Goal: Task Accomplishment & Management: Manage account settings

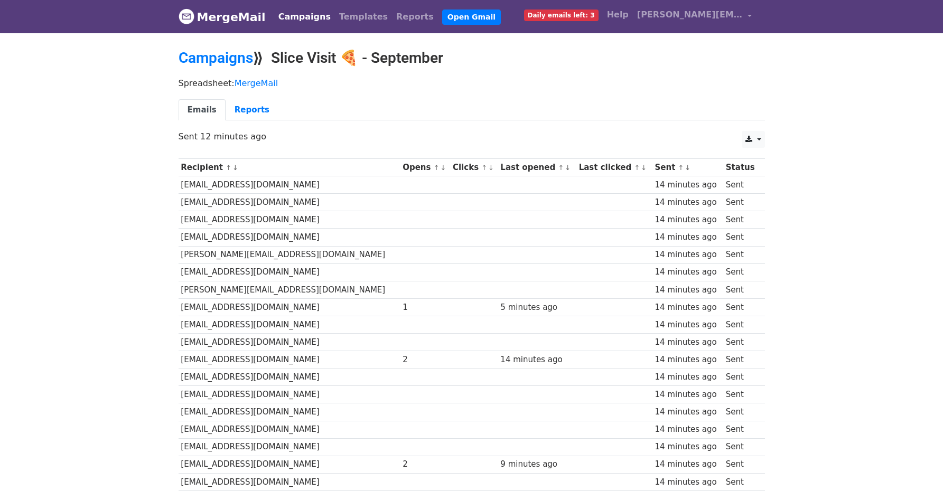
click at [434, 166] on link "↑" at bounding box center [437, 168] width 6 height 8
click at [434, 168] on link "↓" at bounding box center [437, 168] width 6 height 8
